Goal: Task Accomplishment & Management: Use online tool/utility

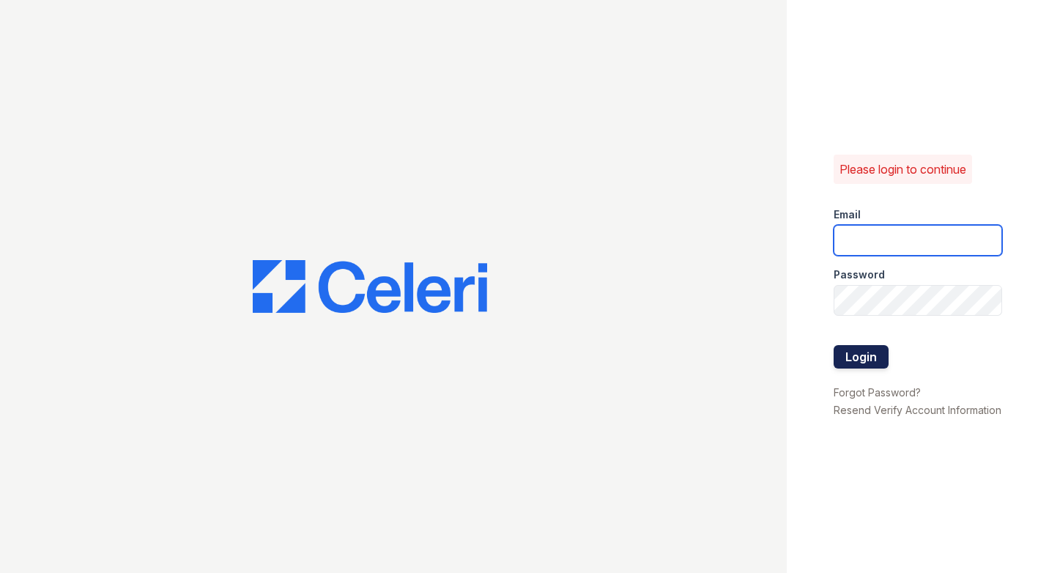
type input "[DOMAIN_NAME][EMAIL_ADDRESS][DOMAIN_NAME]"
click at [874, 345] on button "Login" at bounding box center [861, 356] width 55 height 23
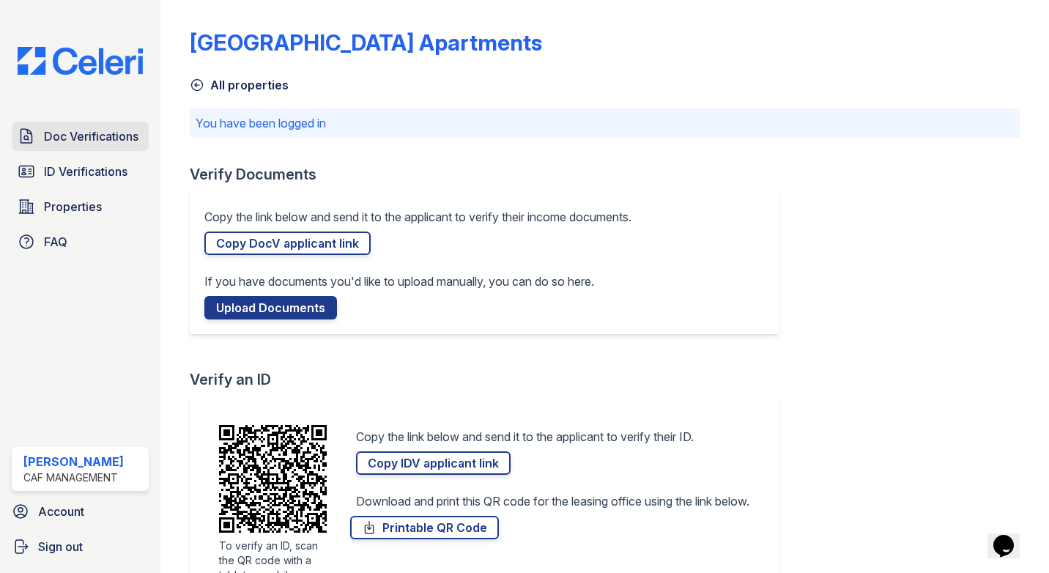
click at [95, 138] on span "Doc Verifications" at bounding box center [91, 137] width 95 height 18
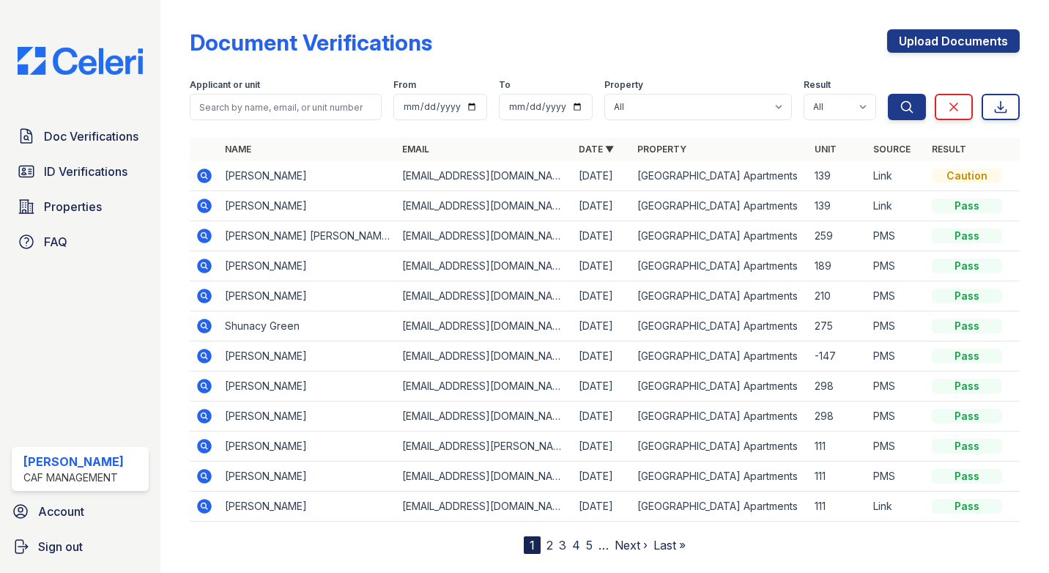
click at [209, 209] on icon at bounding box center [204, 206] width 15 height 15
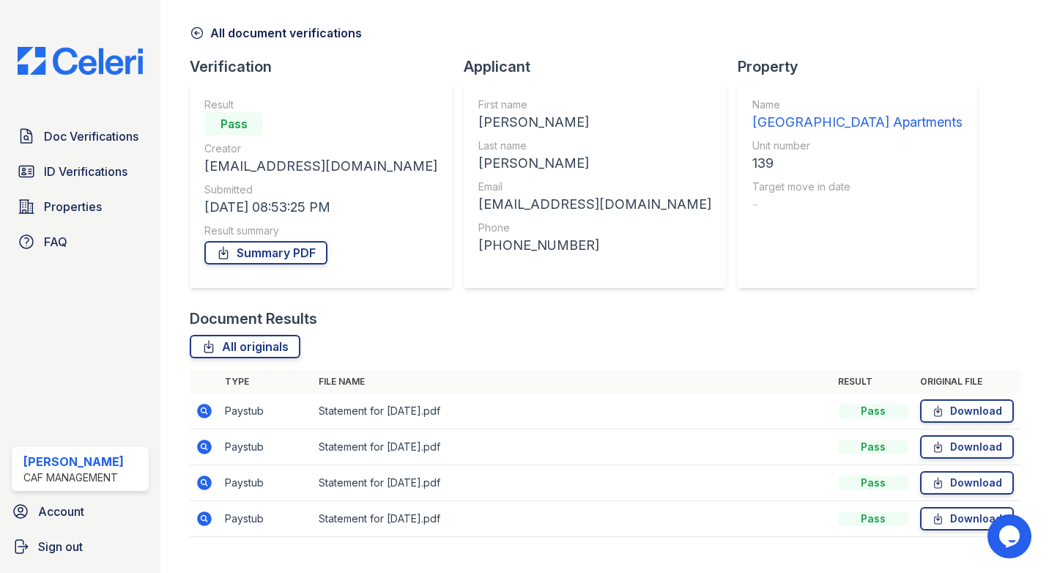
scroll to position [81, 0]
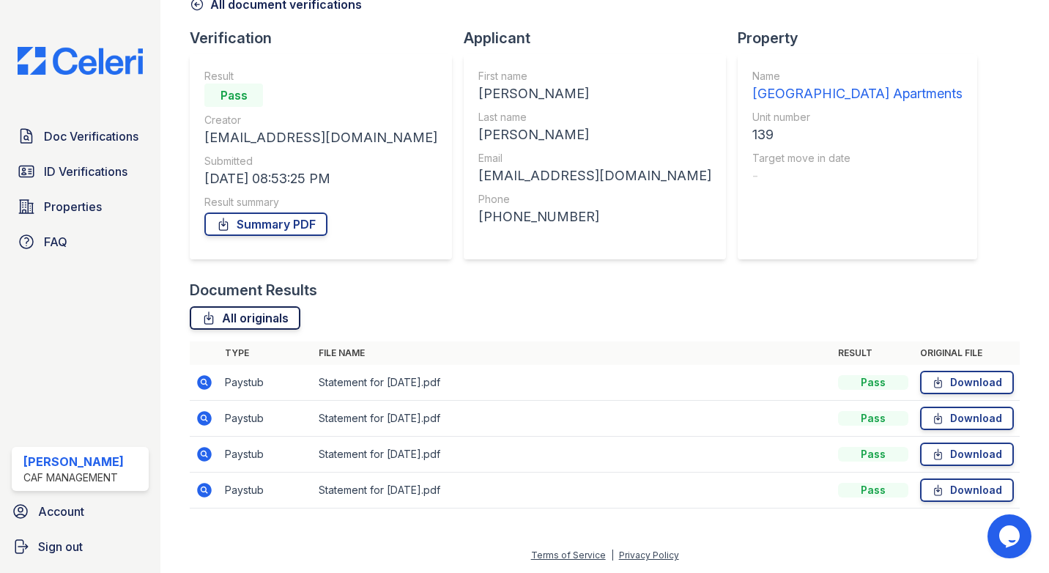
click at [245, 319] on link "All originals" at bounding box center [245, 317] width 111 height 23
click at [199, 11] on icon at bounding box center [197, 4] width 15 height 15
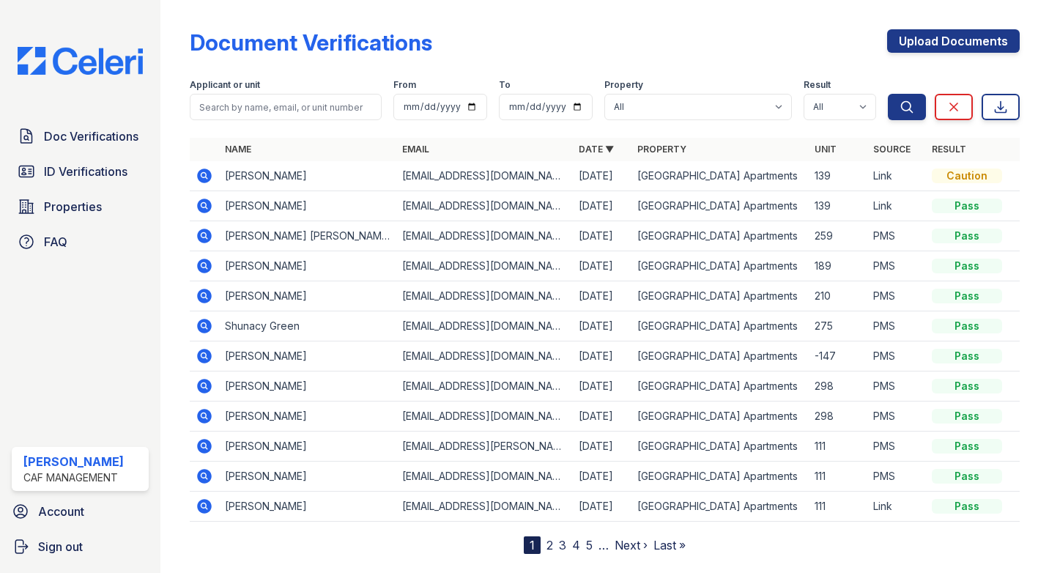
click at [206, 177] on icon at bounding box center [205, 176] width 18 height 18
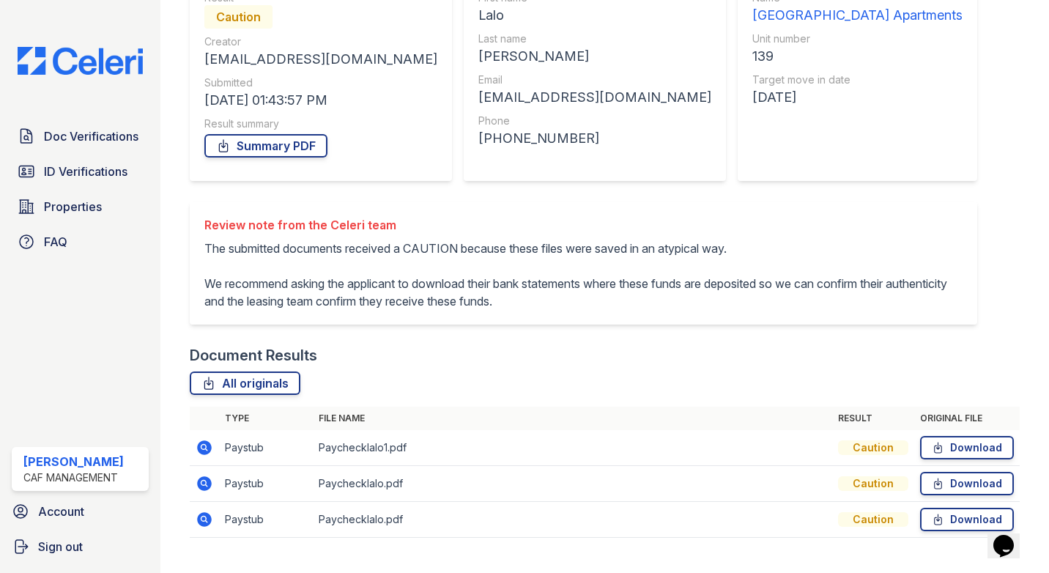
scroll to position [223, 0]
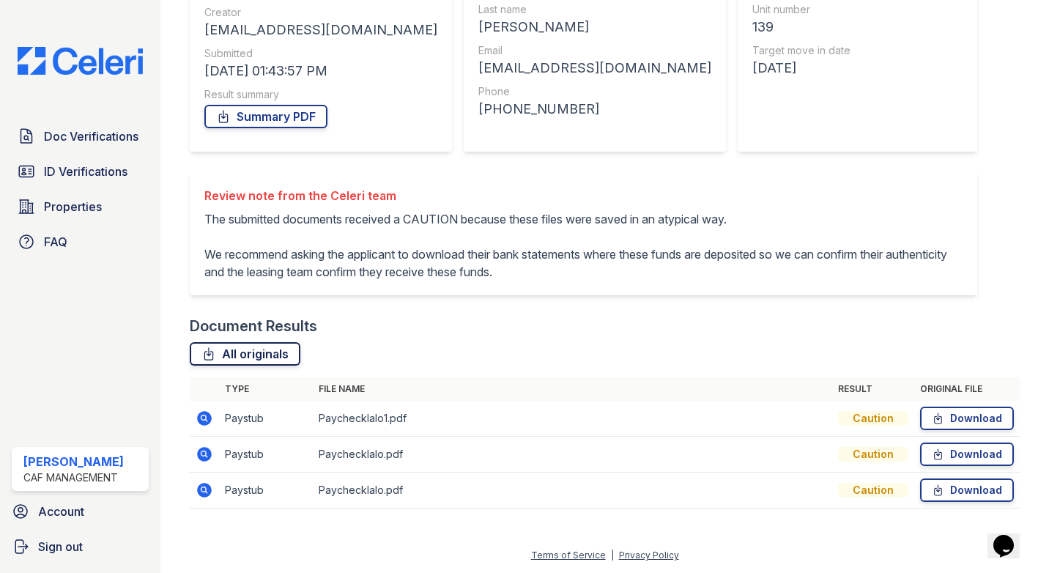
click at [263, 355] on link "All originals" at bounding box center [245, 353] width 111 height 23
drag, startPoint x: 895, startPoint y: 65, endPoint x: 884, endPoint y: 106, distance: 42.5
click at [895, 65] on div "Document Verification 183581 All document verifications Verification Result Cau…" at bounding box center [605, 171] width 830 height 706
drag, startPoint x: 544, startPoint y: 377, endPoint x: 544, endPoint y: 392, distance: 14.7
click at [544, 377] on th "File name" at bounding box center [573, 388] width 520 height 23
